Goal: Information Seeking & Learning: Learn about a topic

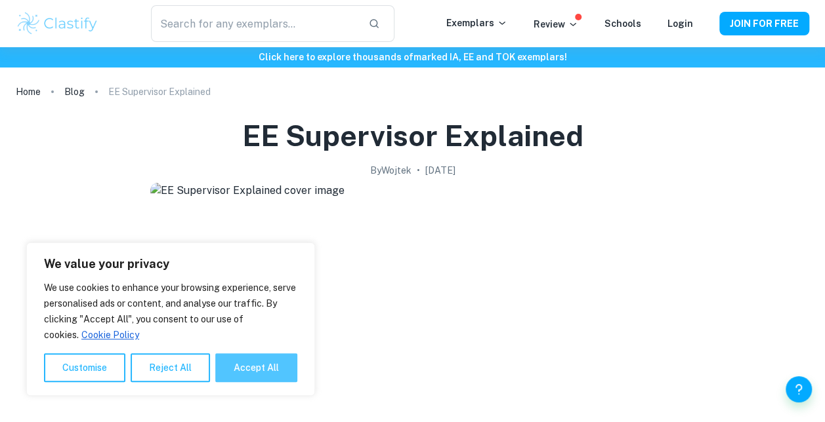
click at [268, 377] on button "Accept All" at bounding box center [256, 368] width 82 height 29
checkbox input "true"
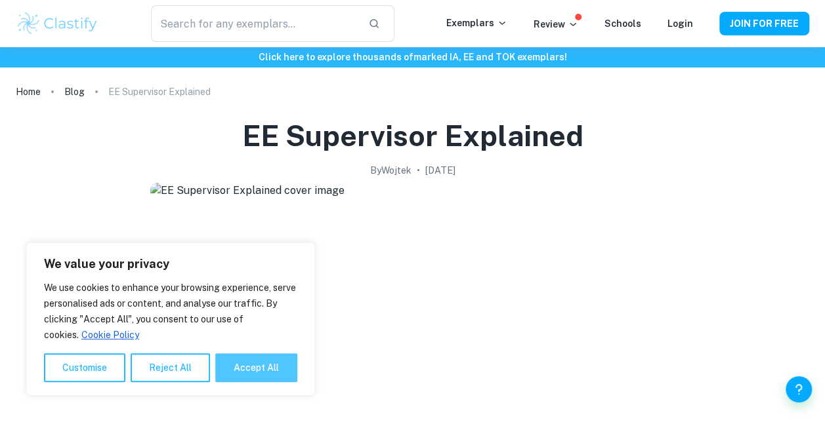
checkbox input "true"
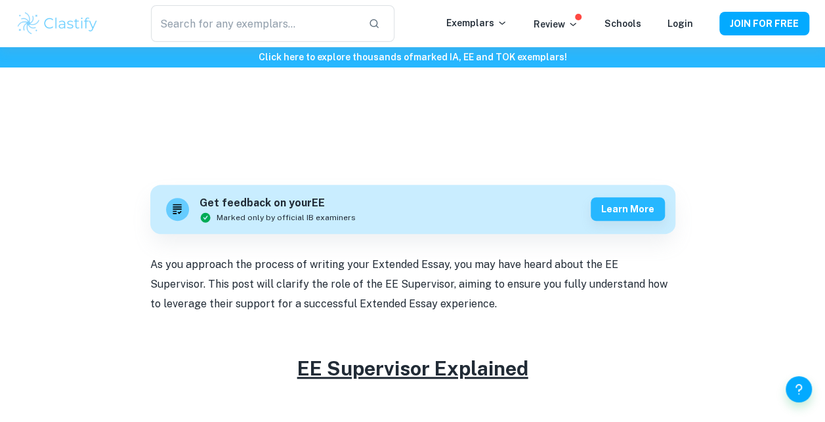
scroll to position [131, 0]
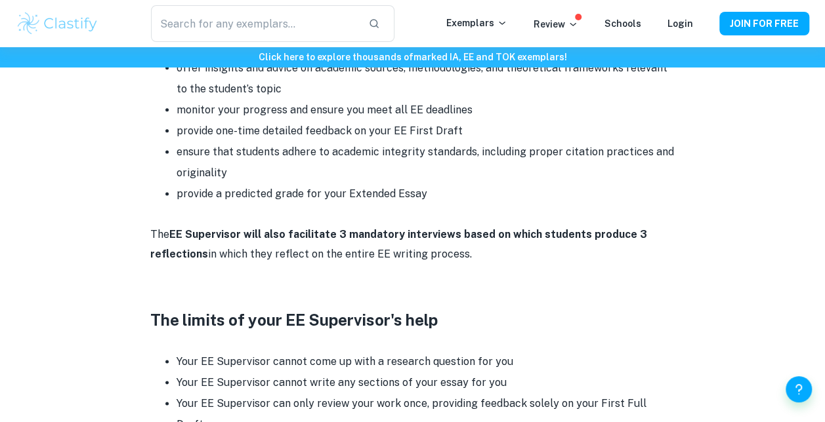
scroll to position [787, 0]
